Goal: Task Accomplishment & Management: Complete application form

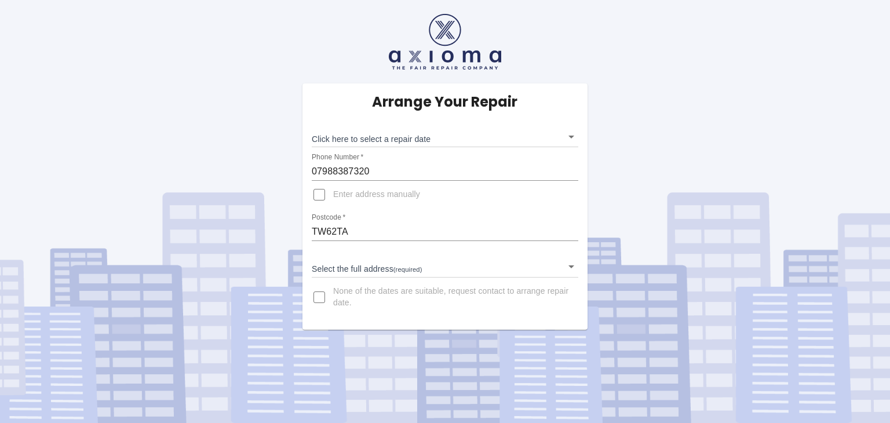
click at [315, 195] on input "Enter address manually" at bounding box center [319, 195] width 28 height 28
checkbox input "true"
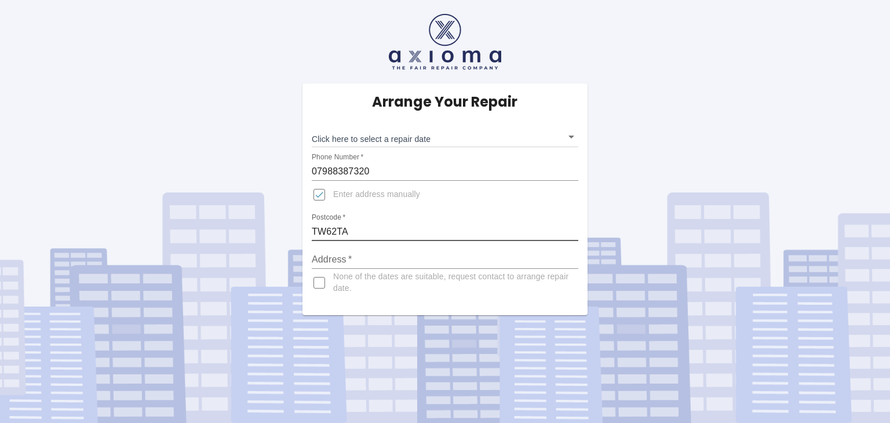
drag, startPoint x: 361, startPoint y: 223, endPoint x: 261, endPoint y: 223, distance: 99.7
click at [261, 223] on div "Arrange Your Repair Click here to select a repair date ​ Phone Number   * 07988…" at bounding box center [445, 157] width 908 height 315
type input "ub10 0AQ"
click at [357, 257] on input "Address   *" at bounding box center [445, 259] width 267 height 19
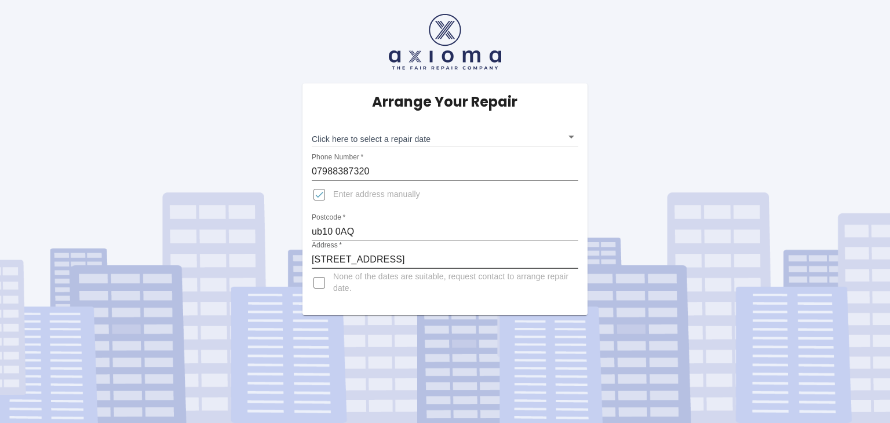
type input "[STREET_ADDRESS]"
click at [387, 228] on input "ub10 0AQ" at bounding box center [445, 232] width 267 height 19
type input "UB10 0AQ"
click at [571, 134] on body "Arrange Your Repair Click here to select a repair date ​ Phone Number   * 07988…" at bounding box center [445, 211] width 890 height 423
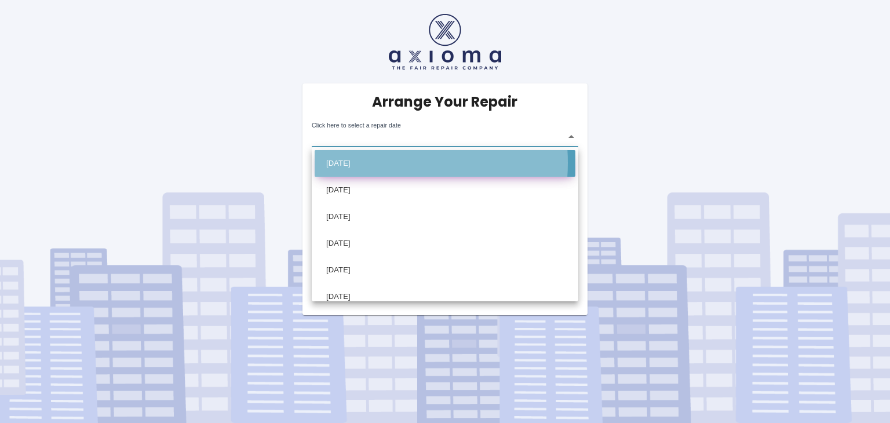
click at [365, 163] on li "[DATE]" at bounding box center [445, 163] width 261 height 27
type input "[DATE]T00:00:00.000Z"
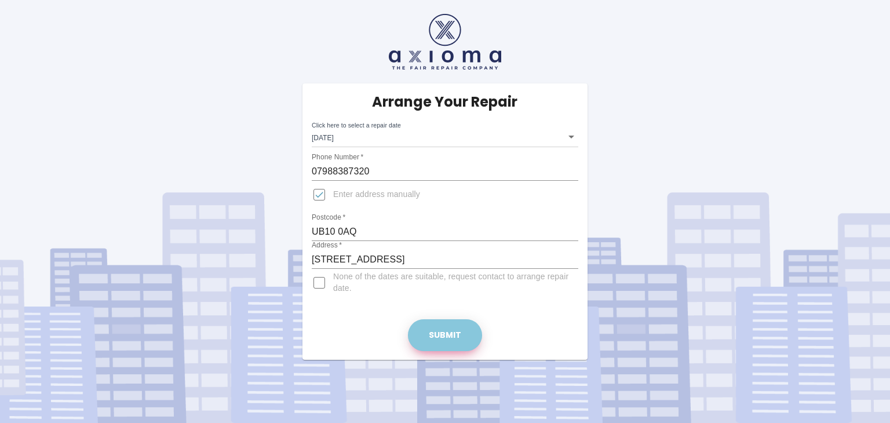
click at [451, 332] on button "Submit" at bounding box center [445, 335] width 74 height 32
